Goal: Book appointment/travel/reservation

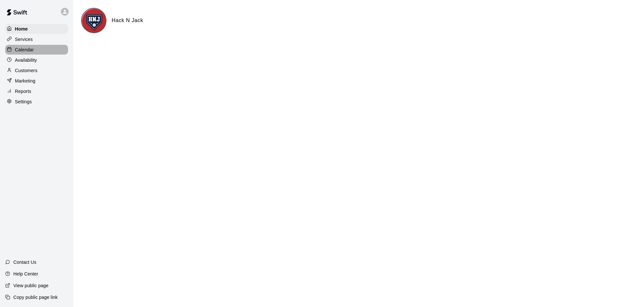
click at [38, 53] on div "Calendar" at bounding box center [36, 50] width 63 height 10
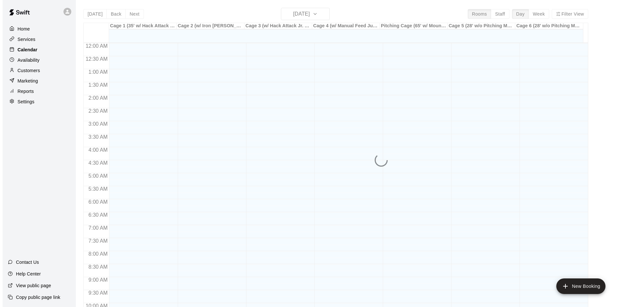
scroll to position [334, 0]
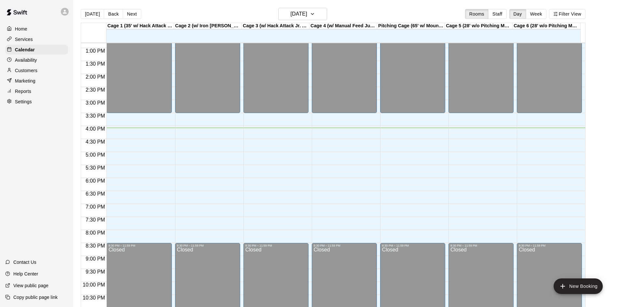
click at [284, 131] on div "12:00 AM – 7:00 AM Closed 8:00 AM – 3:30 PM Closed 8:30 PM – 11:59 PM Closed" at bounding box center [275, 22] width 65 height 625
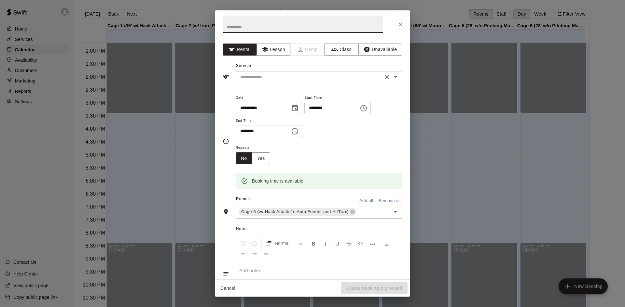
click at [297, 81] on div "​" at bounding box center [319, 77] width 167 height 12
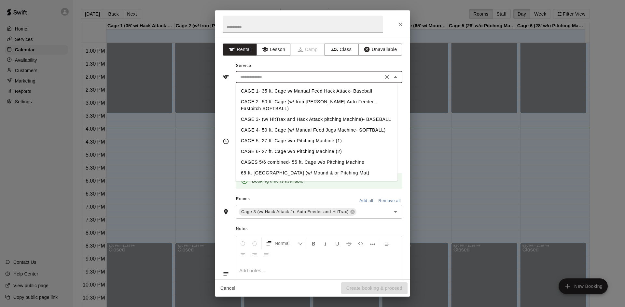
click at [310, 121] on li "CAGE 3- (w/ HitTrax and Hack Attack pitching Machine)- BASEBALL" at bounding box center [317, 119] width 162 height 11
type input "**********"
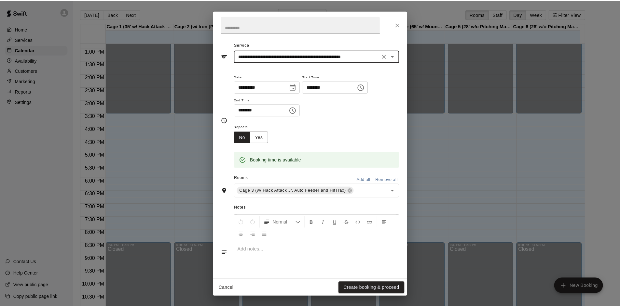
scroll to position [33, 0]
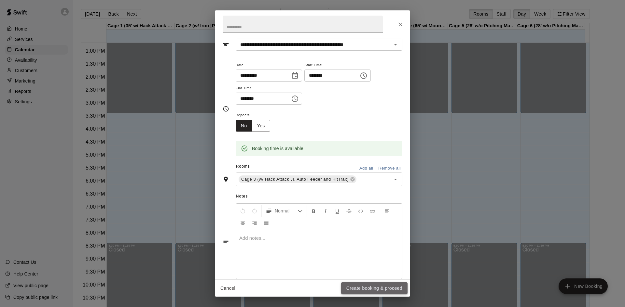
click at [372, 288] on button "Create booking & proceed" at bounding box center [374, 289] width 66 height 12
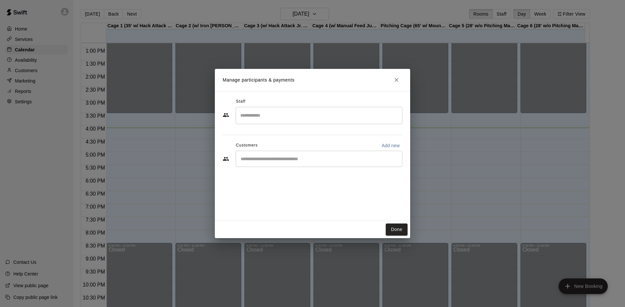
click at [275, 161] on input "Start typing to search customers..." at bounding box center [318, 159] width 161 height 7
type input "******"
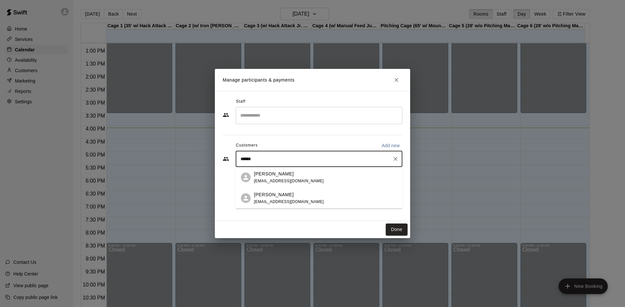
drag, startPoint x: 284, startPoint y: 172, endPoint x: 285, endPoint y: 176, distance: 4.3
click at [284, 173] on div "[PERSON_NAME]" at bounding box center [289, 174] width 70 height 7
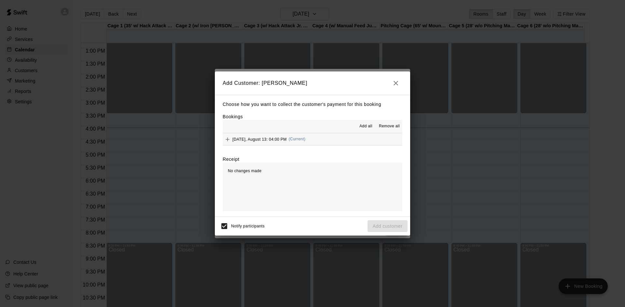
click at [347, 188] on div "No changes made" at bounding box center [313, 187] width 180 height 49
drag, startPoint x: 241, startPoint y: 167, endPoint x: 247, endPoint y: 168, distance: 6.6
click at [241, 167] on div "No changes made" at bounding box center [313, 187] width 180 height 49
drag, startPoint x: 265, startPoint y: 171, endPoint x: 263, endPoint y: 134, distance: 37.5
click at [267, 161] on div "Receipt No changes made" at bounding box center [313, 183] width 180 height 55
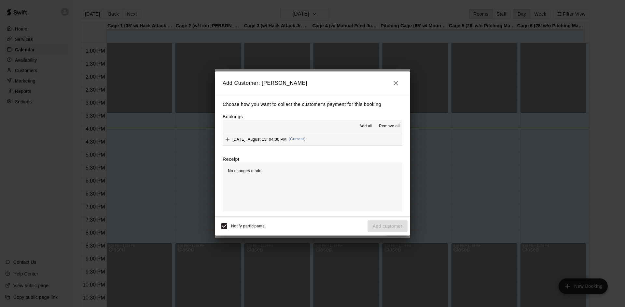
drag, startPoint x: 261, startPoint y: 129, endPoint x: 259, endPoint y: 125, distance: 5.0
click at [261, 129] on div "Add all Remove all" at bounding box center [313, 126] width 180 height 13
drag, startPoint x: 389, startPoint y: 227, endPoint x: 388, endPoint y: 223, distance: 4.8
click at [389, 226] on div "Notify participants Add customer" at bounding box center [312, 227] width 190 height 14
click at [366, 126] on span "Add all" at bounding box center [365, 126] width 13 height 7
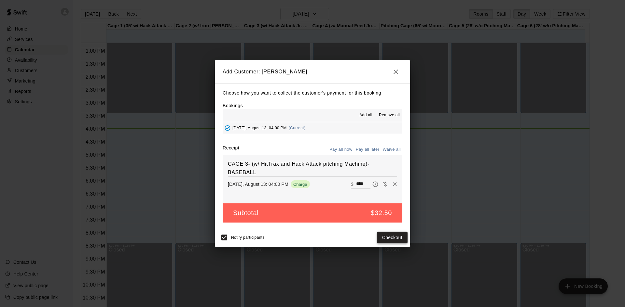
click at [393, 237] on button "Checkout" at bounding box center [392, 238] width 31 height 12
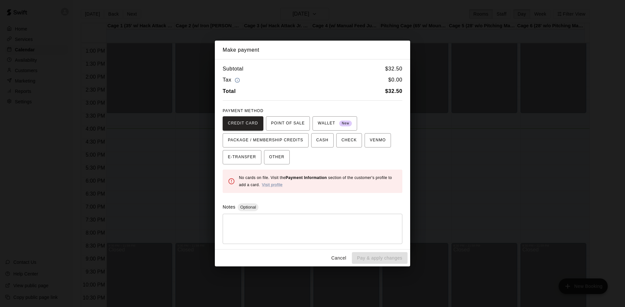
click at [320, 227] on textarea at bounding box center [312, 229] width 170 height 20
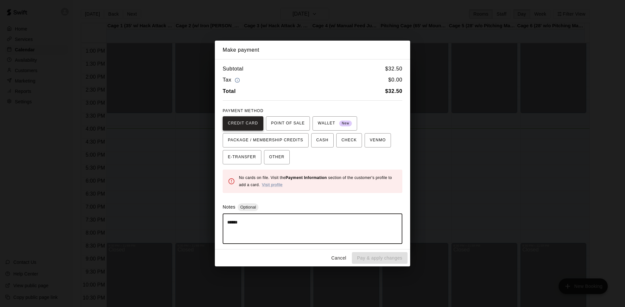
type textarea "******"
click at [254, 125] on span "CREDIT CARD" at bounding box center [243, 123] width 30 height 10
click at [375, 256] on div "Cancel Pay & apply changes" at bounding box center [312, 258] width 195 height 17
click at [247, 122] on span "CREDIT CARD" at bounding box center [243, 123] width 30 height 10
click at [251, 225] on textarea "******" at bounding box center [312, 229] width 170 height 20
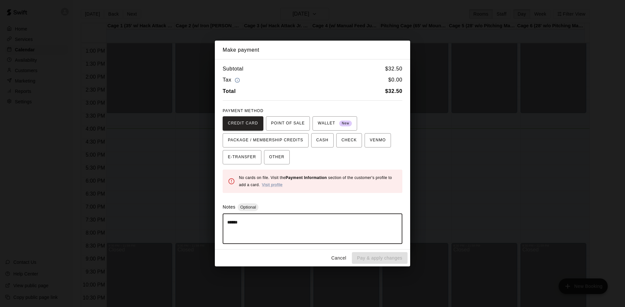
click at [379, 259] on div "Cancel Pay & apply changes" at bounding box center [312, 258] width 195 height 17
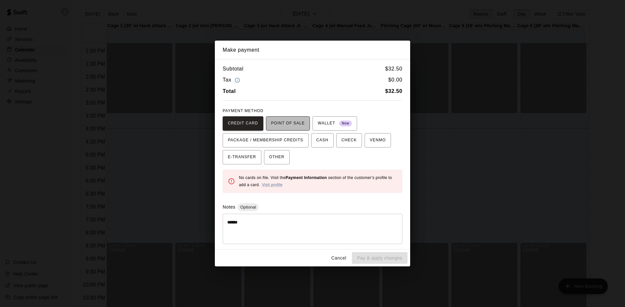
click at [279, 127] on span "POINT OF SALE" at bounding box center [288, 123] width 34 height 10
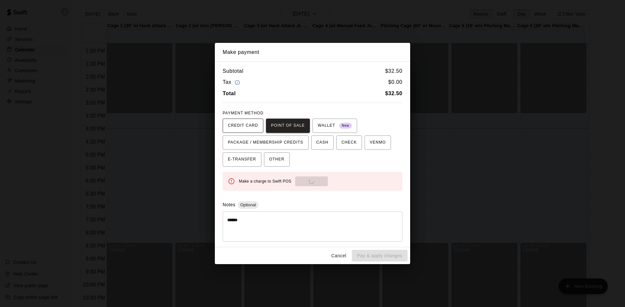
click at [234, 124] on span "CREDIT CARD" at bounding box center [243, 126] width 30 height 10
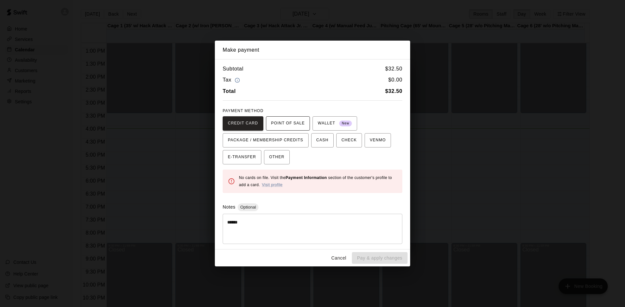
click at [288, 124] on span "POINT OF SALE" at bounding box center [288, 123] width 34 height 10
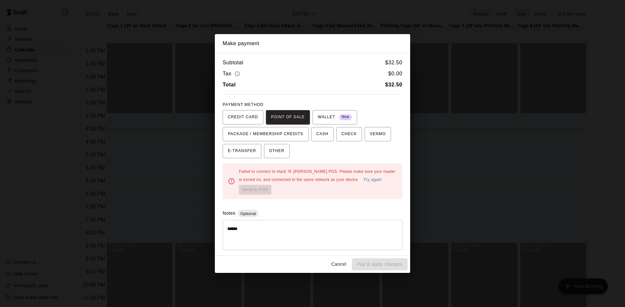
click at [251, 184] on div "Failed to connect to Hack 'N' [PERSON_NAME] POS. Please make sure your reader i…" at bounding box center [318, 181] width 158 height 27
click at [235, 120] on span "CREDIT CARD" at bounding box center [243, 117] width 30 height 10
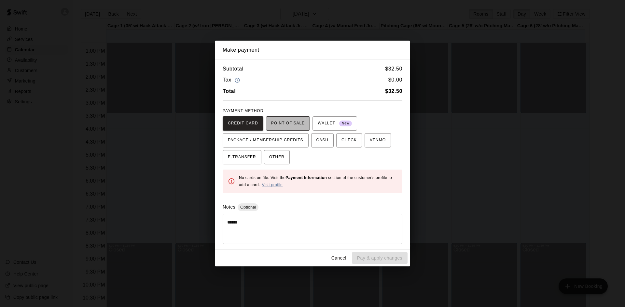
click at [297, 121] on span "POINT OF SALE" at bounding box center [288, 123] width 34 height 10
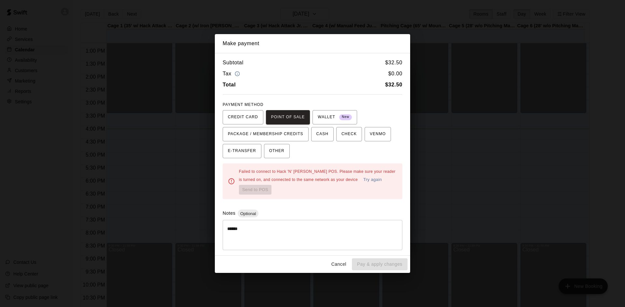
click at [266, 192] on div "Failed to connect to Hack 'N' [PERSON_NAME] POS. Please make sure your reader i…" at bounding box center [318, 181] width 158 height 27
click at [243, 214] on span "Optional" at bounding box center [248, 213] width 21 height 5
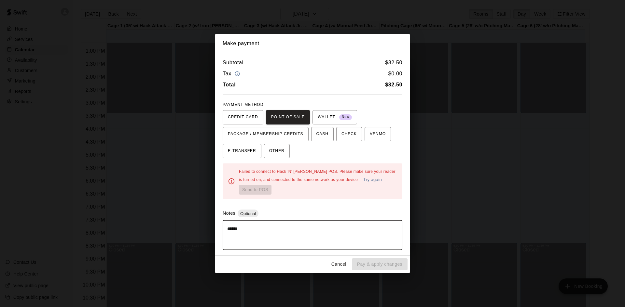
drag, startPoint x: 255, startPoint y: 232, endPoint x: 218, endPoint y: 237, distance: 38.1
click at [218, 237] on div "Subtotal $ 32.50 Tax $ 0.00 Total $ 32.50 PAYMENT METHOD CREDIT CARD POINT OF S…" at bounding box center [312, 154] width 195 height 203
type textarea "******"
click at [250, 116] on span "CREDIT CARD" at bounding box center [243, 117] width 30 height 10
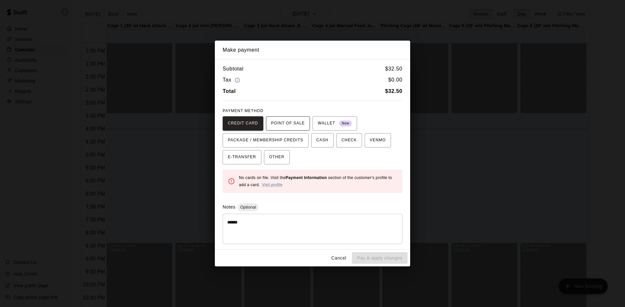
click at [293, 122] on span "POINT OF SALE" at bounding box center [288, 123] width 34 height 10
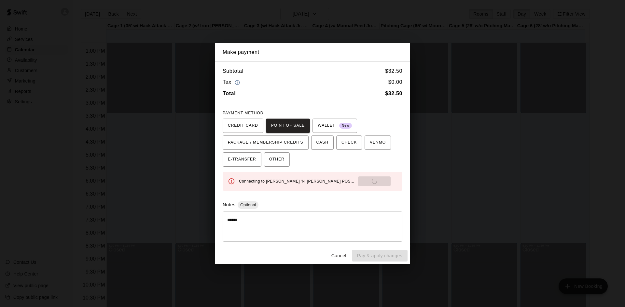
click at [337, 183] on div "Connecting to [PERSON_NAME] 'N' [PERSON_NAME] POS... Send to POS" at bounding box center [318, 182] width 158 height 10
click at [234, 184] on icon at bounding box center [231, 181] width 7 height 7
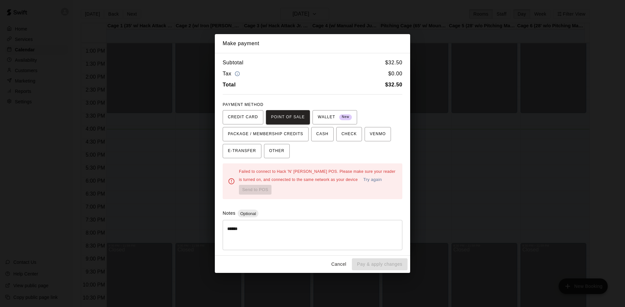
click at [263, 189] on div "Failed to connect to Hack 'N' [PERSON_NAME] POS. Please make sure your reader i…" at bounding box center [318, 181] width 158 height 27
click at [375, 182] on button "Try again" at bounding box center [372, 180] width 22 height 10
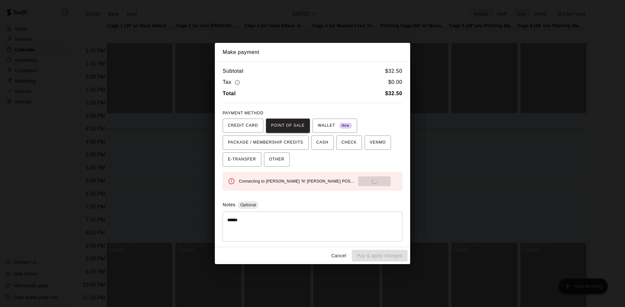
drag, startPoint x: 375, startPoint y: 182, endPoint x: 368, endPoint y: 203, distance: 22.5
click at [368, 203] on div "Notes Optional" at bounding box center [313, 205] width 180 height 8
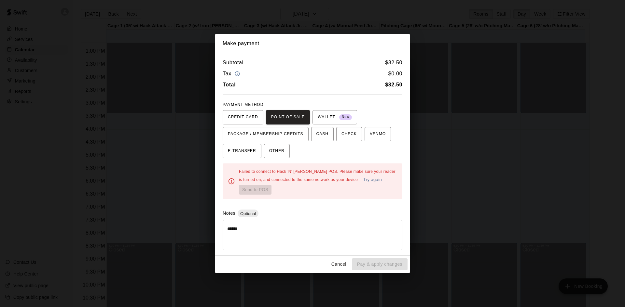
click at [369, 182] on button "Try again" at bounding box center [372, 180] width 22 height 10
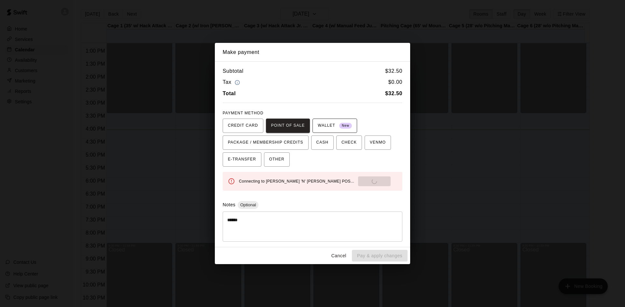
click at [331, 130] on span "WALLET New" at bounding box center [335, 126] width 34 height 10
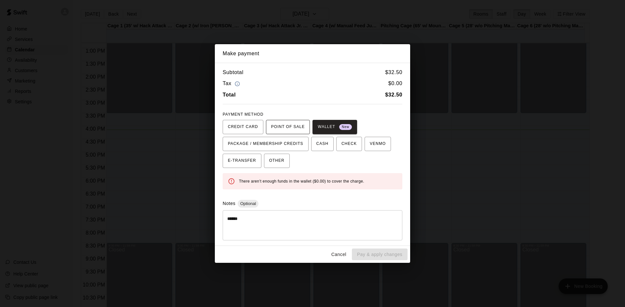
click at [294, 126] on span "POINT OF SALE" at bounding box center [288, 127] width 34 height 10
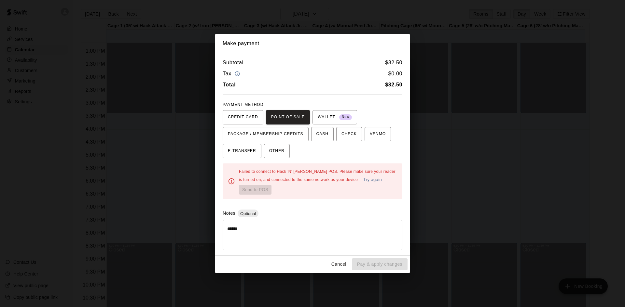
click at [232, 183] on icon at bounding box center [231, 181] width 7 height 7
click at [369, 181] on button "Try again" at bounding box center [372, 180] width 22 height 10
click at [372, 178] on button "Try again" at bounding box center [372, 180] width 22 height 10
click at [374, 179] on button "Try again" at bounding box center [372, 180] width 22 height 10
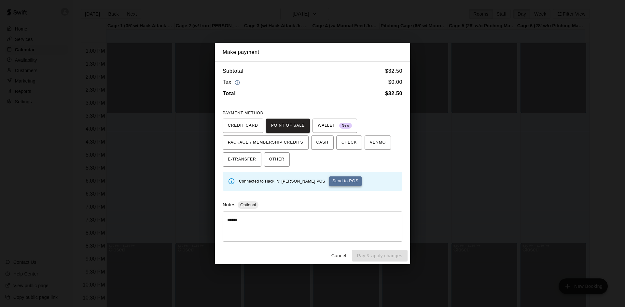
click at [336, 181] on button "Send to POS" at bounding box center [345, 182] width 33 height 10
click at [229, 252] on div "Cancel Pay & apply changes" at bounding box center [312, 256] width 195 height 17
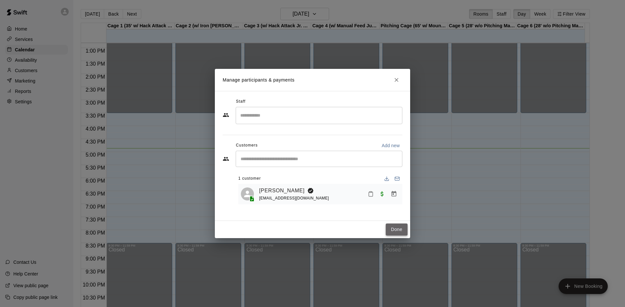
click at [396, 230] on button "Done" at bounding box center [397, 230] width 22 height 12
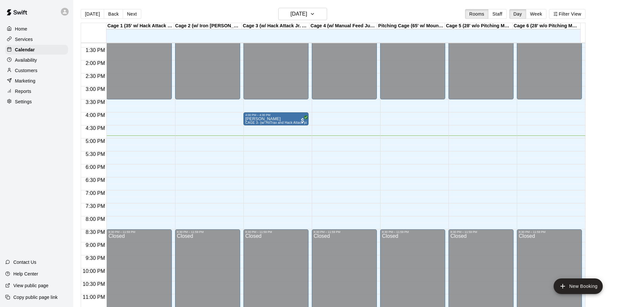
scroll to position [354, 0]
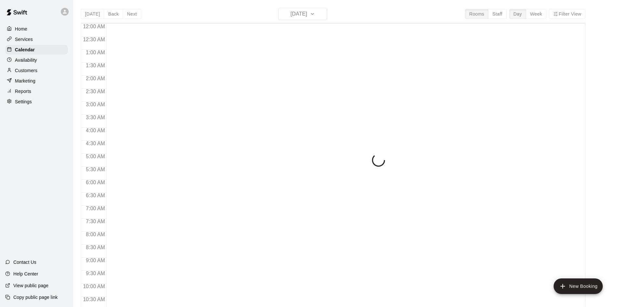
scroll to position [334, 0]
